Goal: Entertainment & Leisure: Consume media (video, audio)

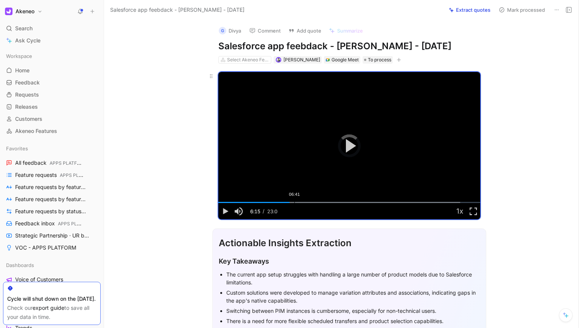
click at [294, 202] on div "06:41" at bounding box center [294, 202] width 0 height 1
click at [299, 202] on div "07:05" at bounding box center [299, 202] width 0 height 1
click at [302, 202] on div "Loaded : 92.38% 07:33 07:05" at bounding box center [349, 202] width 262 height 1
click at [308, 202] on div "07:55" at bounding box center [308, 202] width 0 height 1
click at [314, 202] on div "08:25" at bounding box center [314, 202] width 0 height 1
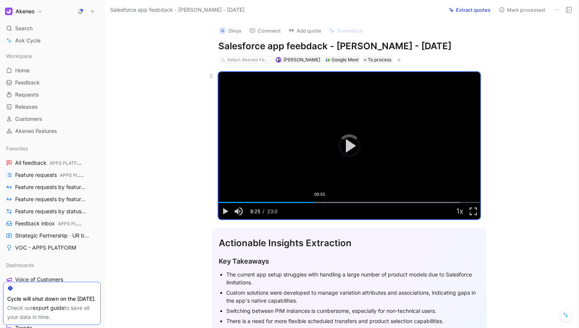
click at [320, 202] on div "08:55" at bounding box center [320, 202] width 0 height 1
click at [326, 202] on div "09:27" at bounding box center [326, 202] width 0 height 1
click at [331, 202] on div "Loaded : 92.38% 10:05 09:27" at bounding box center [349, 202] width 262 height 1
click at [339, 202] on div "10:37" at bounding box center [339, 202] width 0 height 1
click at [346, 202] on div "11:11" at bounding box center [346, 202] width 0 height 1
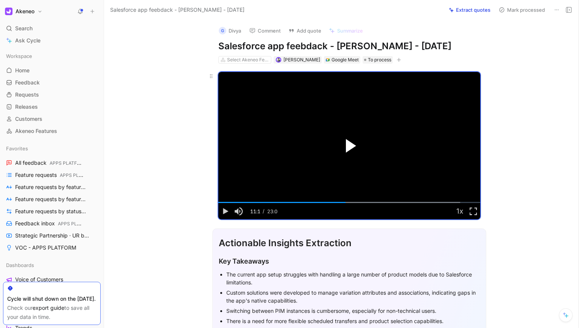
click at [346, 147] on span "Video Player" at bounding box center [351, 146] width 10 height 14
click at [349, 202] on div "Loaded : 92.38% 11:43 11:13" at bounding box center [349, 202] width 262 height 1
click at [352, 156] on video "Video Player" at bounding box center [349, 145] width 262 height 147
click at [315, 153] on video "Video Player" at bounding box center [349, 145] width 262 height 147
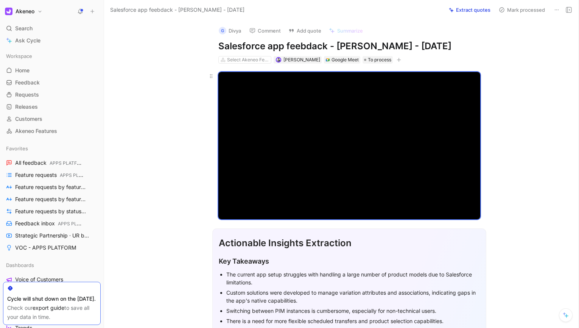
click at [346, 165] on video "Video Player" at bounding box center [349, 145] width 262 height 147
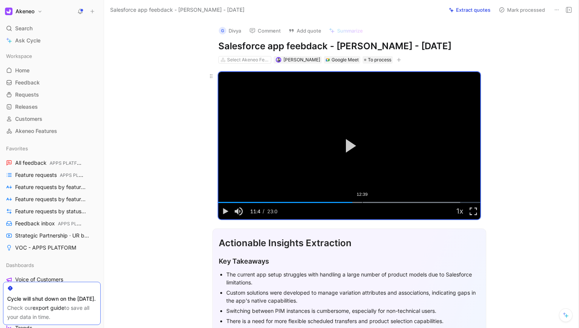
click at [362, 202] on div "12:39" at bounding box center [362, 202] width 0 height 1
click at [375, 202] on div "13:49" at bounding box center [375, 202] width 0 height 1
click at [382, 202] on div "14:23" at bounding box center [382, 202] width 0 height 1
click at [388, 202] on div "14:53" at bounding box center [388, 202] width 0 height 1
click at [390, 202] on div "Loaded : 92.38% 15:19 14:53" at bounding box center [349, 202] width 262 height 1
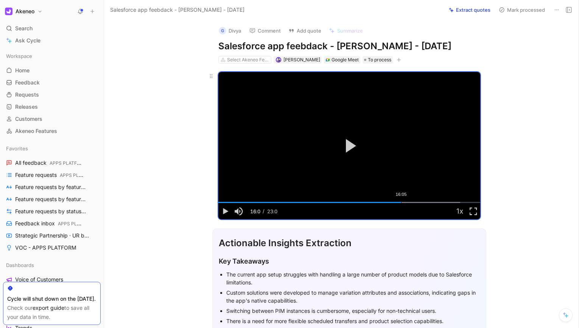
click at [403, 202] on div "Loaded : 92.38% 16:05 16:07" at bounding box center [349, 202] width 262 height 1
drag, startPoint x: 403, startPoint y: 200, endPoint x: 448, endPoint y: 201, distance: 45.4
click at [448, 202] on div "Loaded : 92.38% 20:25 20:25" at bounding box center [349, 202] width 262 height 1
click at [283, 202] on div "05:43" at bounding box center [283, 202] width 0 height 1
click at [268, 202] on div "Loaded : 92.38% 04:37 04:35" at bounding box center [349, 202] width 262 height 1
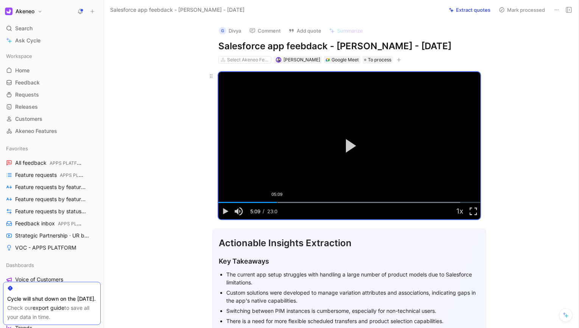
click at [275, 202] on div "Loaded : 92.38% 05:09 04:35" at bounding box center [349, 202] width 262 height 1
click at [286, 202] on div "05:57" at bounding box center [286, 202] width 0 height 1
click at [290, 202] on div "06:19" at bounding box center [290, 202] width 0 height 1
click at [283, 202] on div "05:43" at bounding box center [283, 202] width 0 height 1
click at [283, 163] on video "Video Player" at bounding box center [349, 145] width 262 height 147
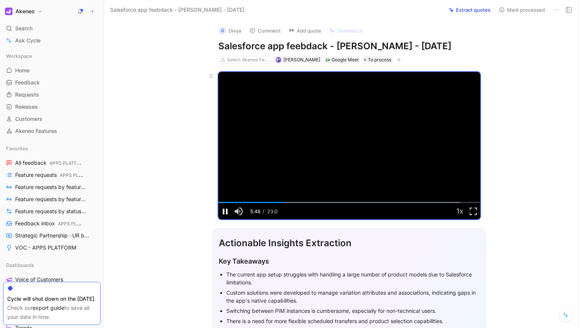
click at [222, 211] on span "Video Player" at bounding box center [225, 211] width 14 height 0
click at [260, 154] on video "Video Player" at bounding box center [349, 145] width 262 height 147
click at [221, 211] on span "Video Player" at bounding box center [225, 211] width 14 height 0
click at [342, 150] on button "Play Video" at bounding box center [349, 146] width 34 height 34
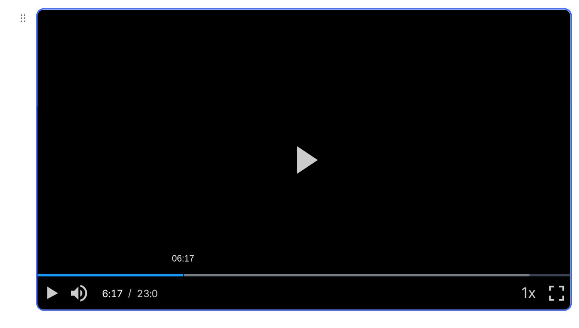
click at [290, 202] on div "06:17" at bounding box center [290, 202] width 0 height 1
click at [293, 202] on div "06:31" at bounding box center [293, 202] width 0 height 1
click at [294, 202] on div "06:41" at bounding box center [294, 202] width 0 height 1
click at [297, 202] on div "06:57" at bounding box center [297, 202] width 0 height 1
click at [300, 202] on div "07:13" at bounding box center [300, 202] width 0 height 1
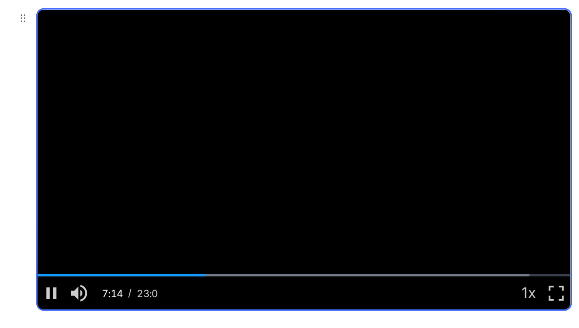
click at [297, 180] on video "Video Player" at bounding box center [349, 145] width 262 height 147
